Goal: Task Accomplishment & Management: Manage account settings

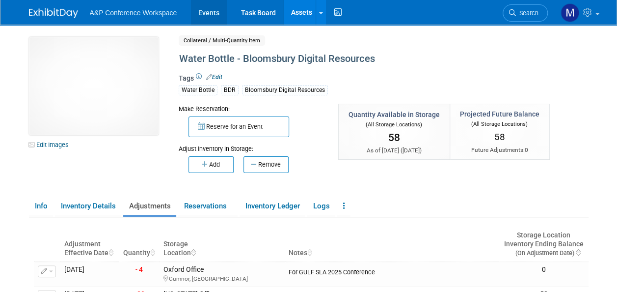
click at [216, 15] on link "Events" at bounding box center [209, 12] width 36 height 25
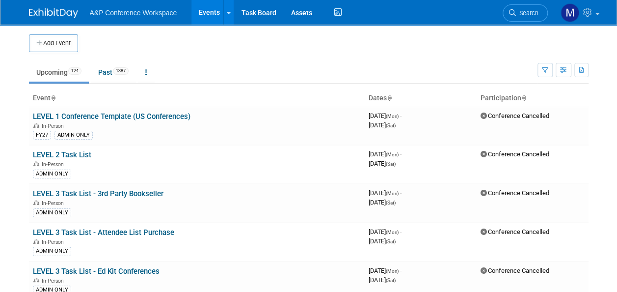
click at [525, 14] on span "Search" at bounding box center [527, 12] width 23 height 7
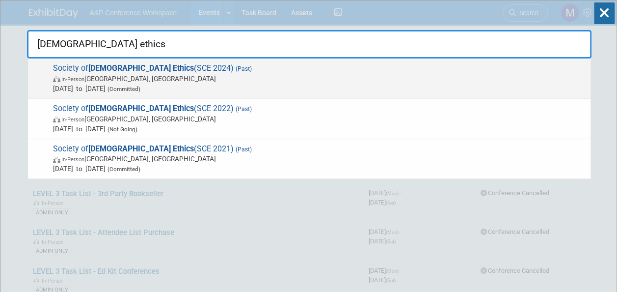
type input "christian ethics"
click at [162, 69] on span "Society of Christian Ethics (SCE 2024) (Past) In-Person Chicago, IL Jan 4, 2024…" at bounding box center [317, 78] width 535 height 30
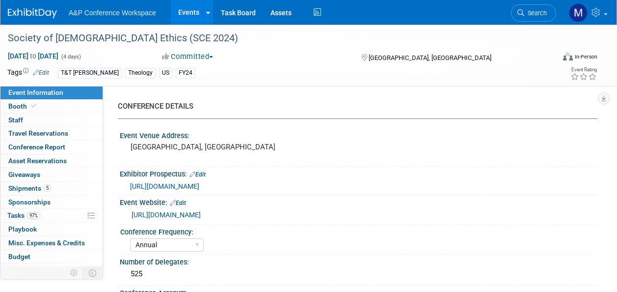
select select "Annual"
select select "Level 2"
select select "In-Person Booth"
select select "Anne Weston"
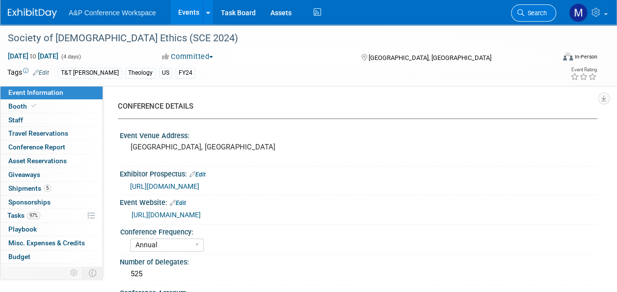
click at [535, 10] on span "Search" at bounding box center [535, 12] width 23 height 7
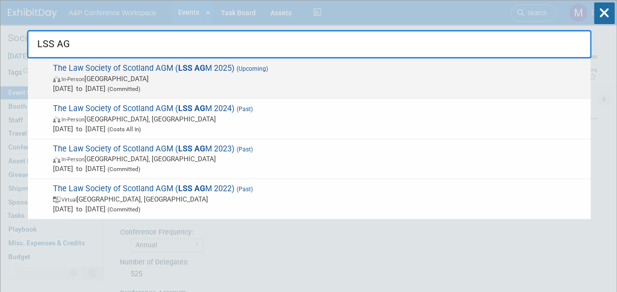
type input "LSS AG"
click at [154, 64] on span "The Law Society of Scotland AGM ( LSS AG M 2025) (Upcoming) In-Person United Ki…" at bounding box center [317, 78] width 535 height 30
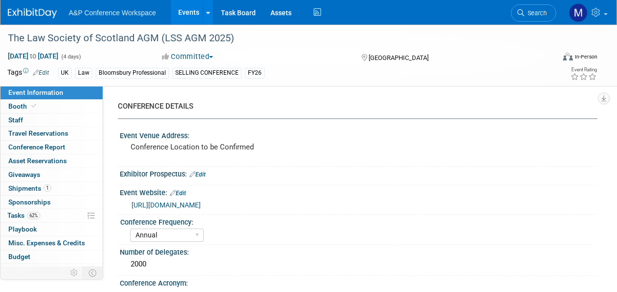
select select "Annual"
select select "Level 1"
select select "In-Person Booth"
select select "Law"
select select "Bloomsbury Professional"
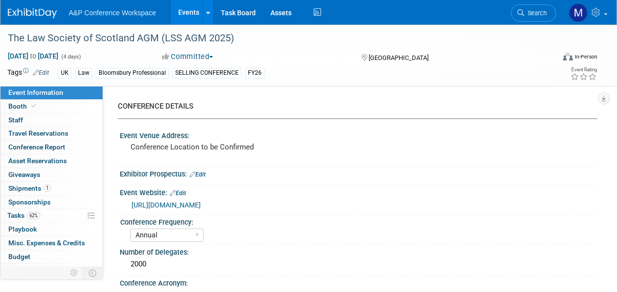
select select "[PERSON_NAME]"
select select "Networking/Commissioning"
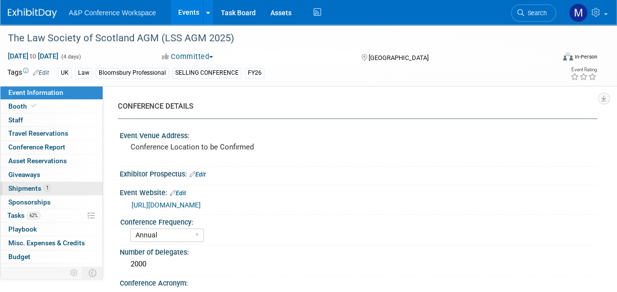
click at [40, 189] on span "Shipments 1" at bounding box center [29, 188] width 43 height 8
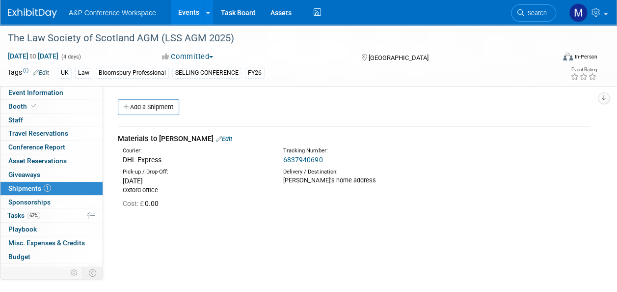
click at [216, 135] on link "Edit" at bounding box center [224, 138] width 16 height 7
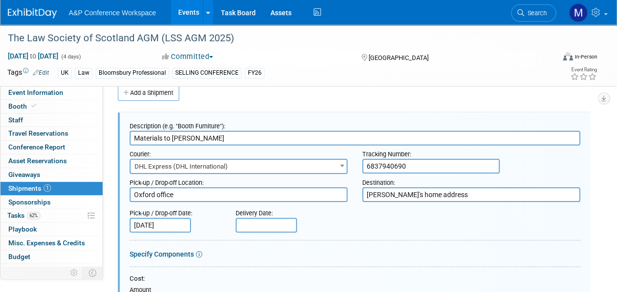
click at [250, 220] on input "text" at bounding box center [266, 224] width 61 height 15
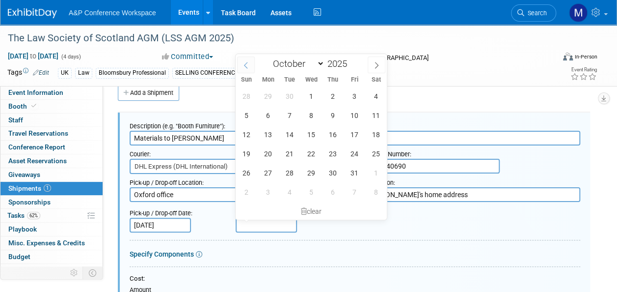
click at [250, 62] on span at bounding box center [246, 64] width 18 height 17
select select "8"
click at [295, 114] on span "9" at bounding box center [289, 115] width 19 height 19
type input "[DATE]"
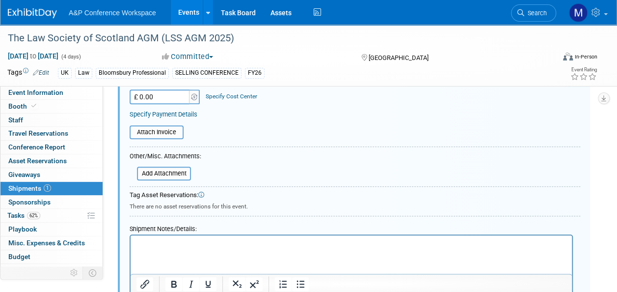
scroll to position [260, 0]
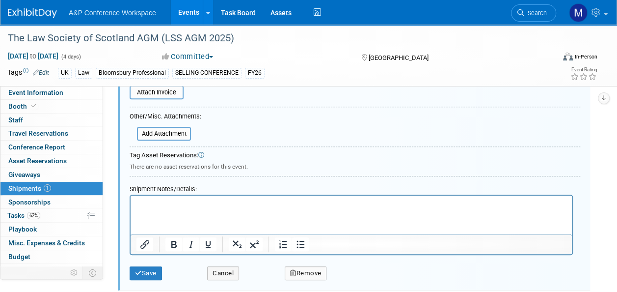
click at [146, 199] on p "Rich Text Area. Press ALT-0 for help." at bounding box center [351, 204] width 430 height 10
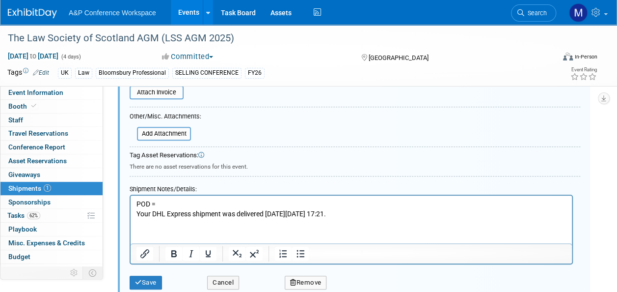
click at [161, 202] on p "POD =" at bounding box center [351, 204] width 430 height 10
drag, startPoint x: 157, startPoint y: 205, endPoint x: 134, endPoint y: 205, distance: 22.6
click at [134, 205] on html "POD Your DHL Express shipment was delivered [DATE][DATE] 17:21." at bounding box center [351, 206] width 441 height 23
click at [169, 252] on icon "Bold" at bounding box center [174, 253] width 12 height 12
click at [209, 249] on icon "Underline" at bounding box center [208, 253] width 12 height 12
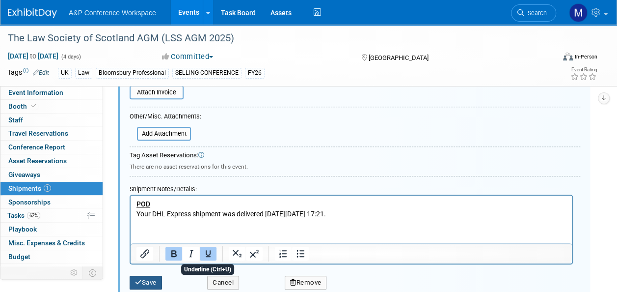
click at [152, 281] on button "Save" at bounding box center [146, 282] width 32 height 14
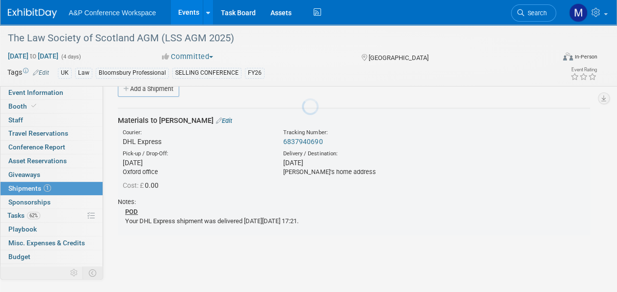
scroll to position [14, 0]
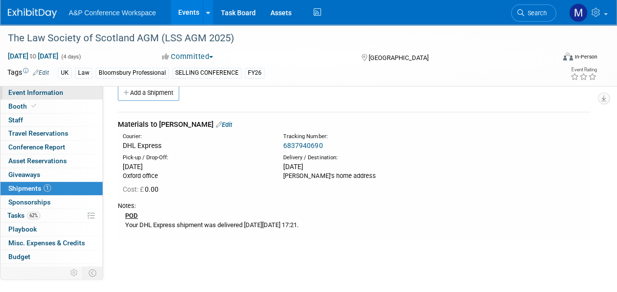
click at [53, 95] on span "Event Information" at bounding box center [35, 92] width 55 height 8
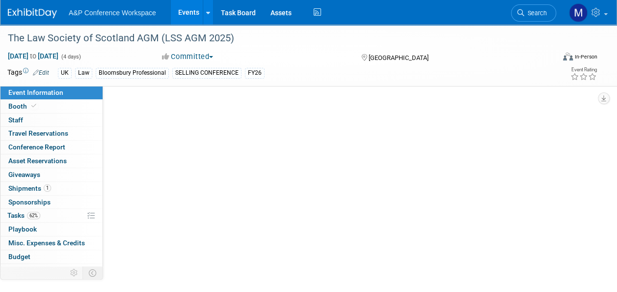
scroll to position [0, 0]
select select "Annual"
select select "Level 1"
select select "In-Person Booth"
select select "Law"
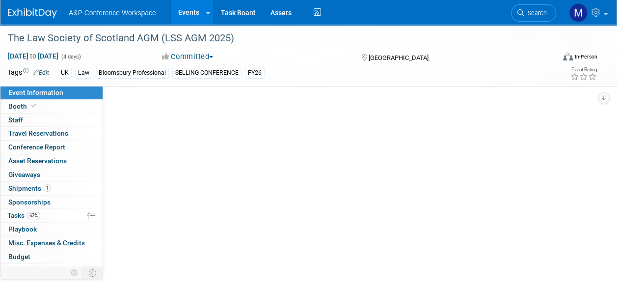
select select "Bloomsbury Professional"
select select "[PERSON_NAME]"
select select "Networking/Commissioning"
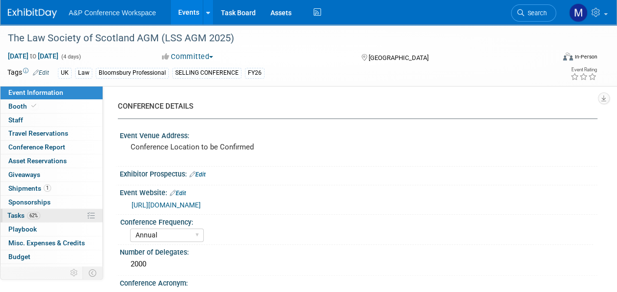
click at [44, 217] on link "62% Tasks 62%" at bounding box center [51, 215] width 102 height 13
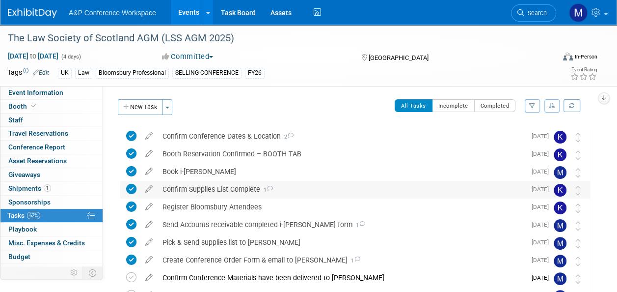
scroll to position [125, 0]
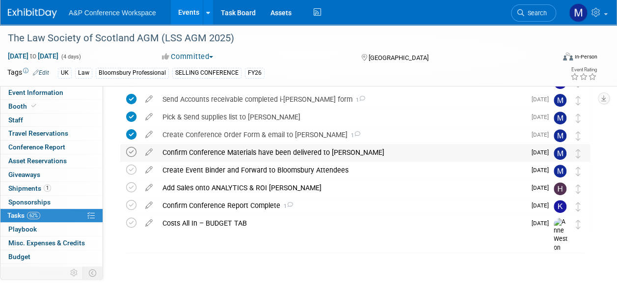
click at [127, 148] on icon at bounding box center [131, 152] width 10 height 10
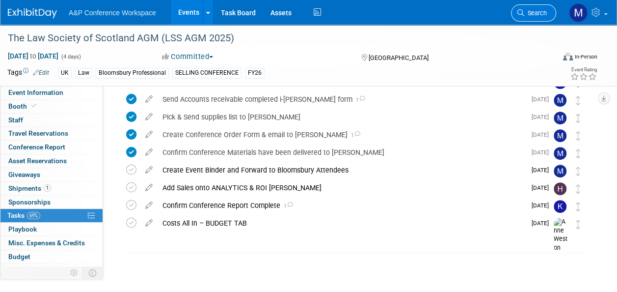
click at [535, 12] on span "Search" at bounding box center [535, 12] width 23 height 7
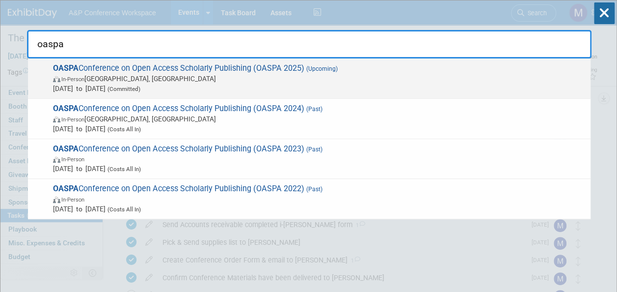
type input "oaspa"
click at [292, 66] on span "OASPA Conference on Open Access Scholarly Publishing (OASPA 2025) (Upcoming) In…" at bounding box center [317, 78] width 535 height 30
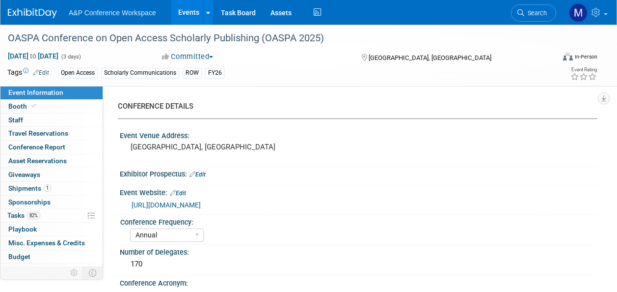
select select "Annual"
select select "Level 3"
select select "Sponsorship"
select select "Scholarly Communications"
select select "Open Access"
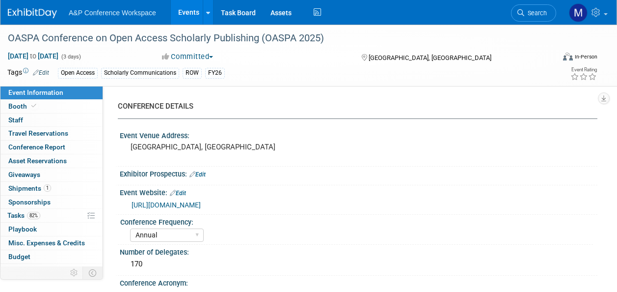
select select "[PERSON_NAME]"
select select "Open Access Awareness​"
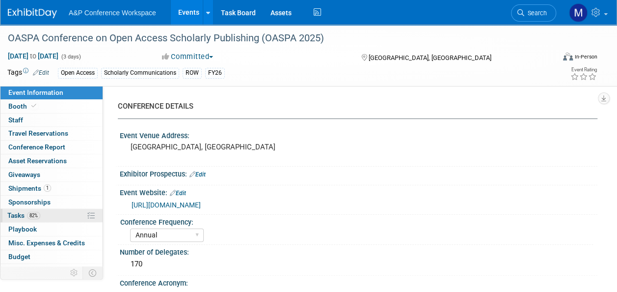
click at [37, 214] on span "82%" at bounding box center [33, 215] width 13 height 7
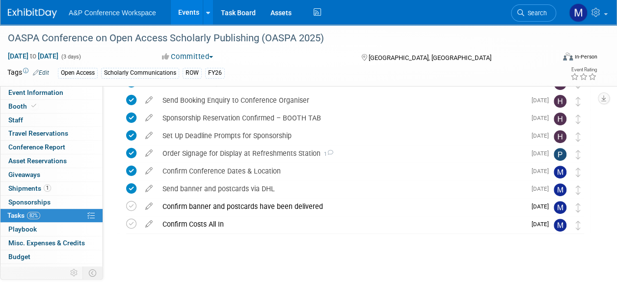
scroll to position [90, 0]
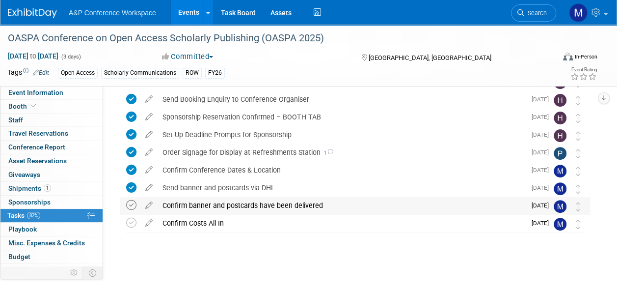
click at [129, 202] on icon at bounding box center [131, 205] width 10 height 10
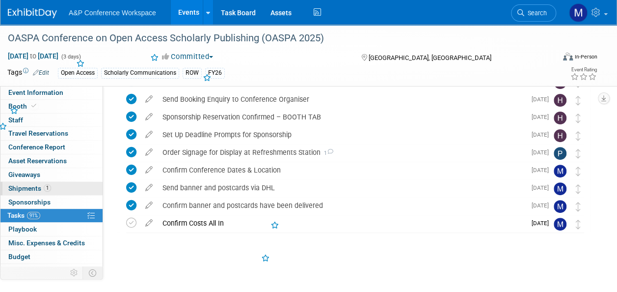
click at [46, 188] on span "1" at bounding box center [47, 187] width 7 height 7
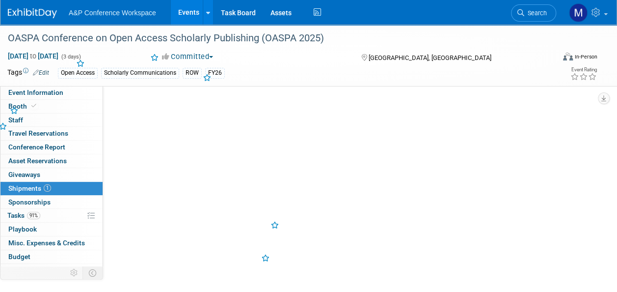
scroll to position [0, 0]
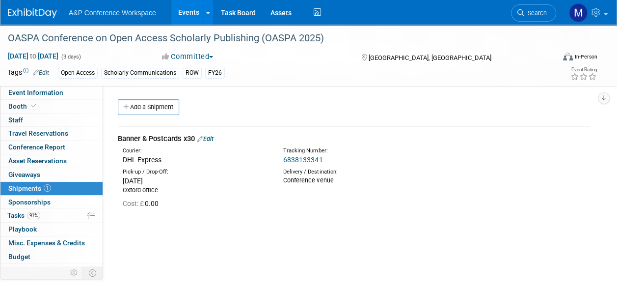
click at [212, 138] on link "Edit" at bounding box center [205, 138] width 16 height 7
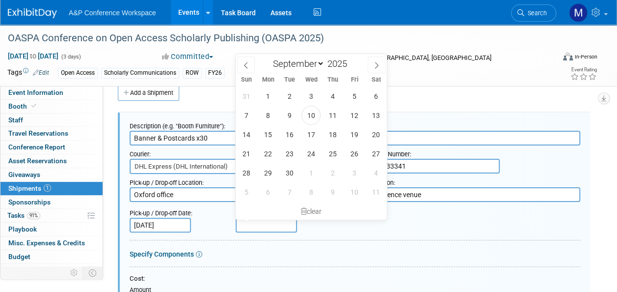
click at [265, 223] on input "text" at bounding box center [266, 224] width 61 height 15
click at [311, 115] on span "10" at bounding box center [310, 115] width 19 height 19
type input "Sep 10, 2025"
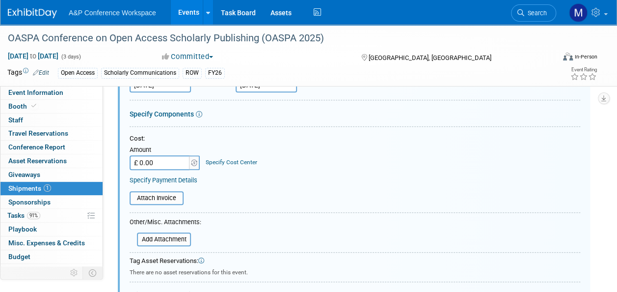
scroll to position [211, 0]
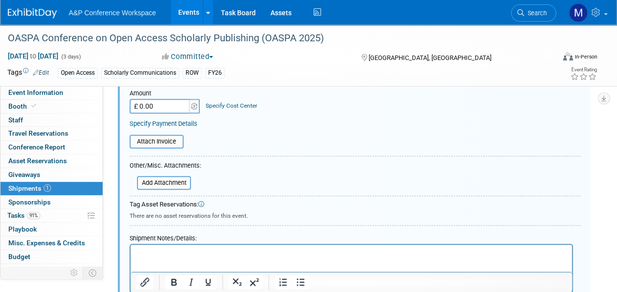
click at [150, 255] on p "Rich Text Area. Press ALT-0 for help." at bounding box center [351, 253] width 430 height 10
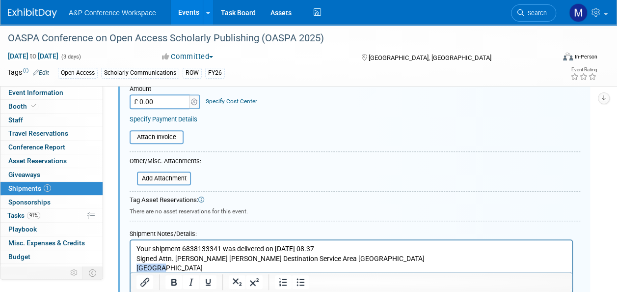
drag, startPoint x: 174, startPoint y: 267, endPoint x: 127, endPoint y: 268, distance: 47.6
click at [131, 268] on html "Your shipment 6838133341 was delivered on 10 September 2025 at 08.37 Signed Att…" at bounding box center [351, 256] width 441 height 33
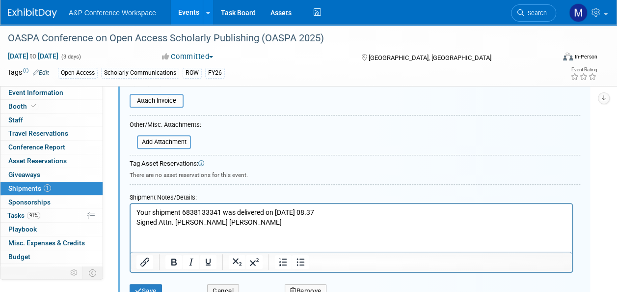
scroll to position [313, 0]
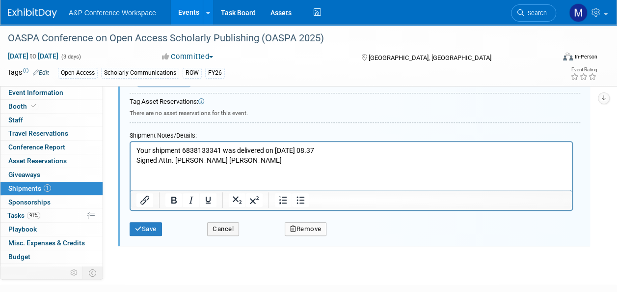
click at [172, 160] on p "Your shipment 6838133341 was delivered on 10 September 2025 at 08.37 Signed Att…" at bounding box center [351, 155] width 430 height 19
click at [152, 223] on button "Save" at bounding box center [146, 229] width 32 height 14
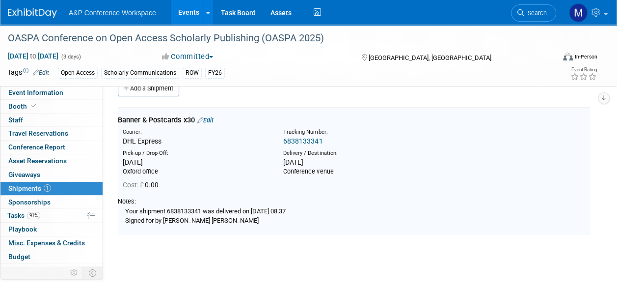
scroll to position [14, 0]
